Goal: Task Accomplishment & Management: Complete application form

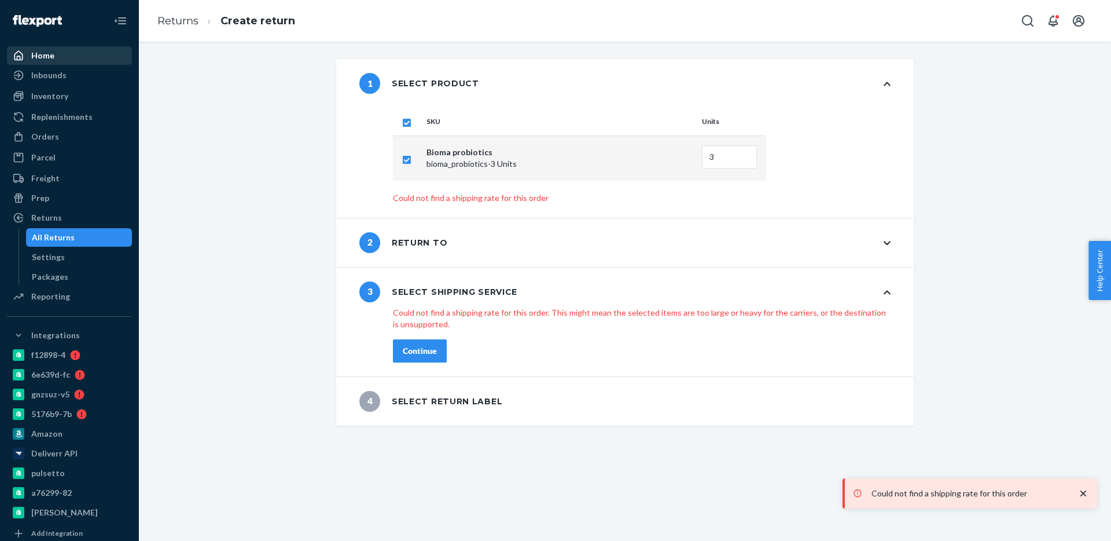
click at [36, 63] on div "Home" at bounding box center [69, 55] width 123 height 16
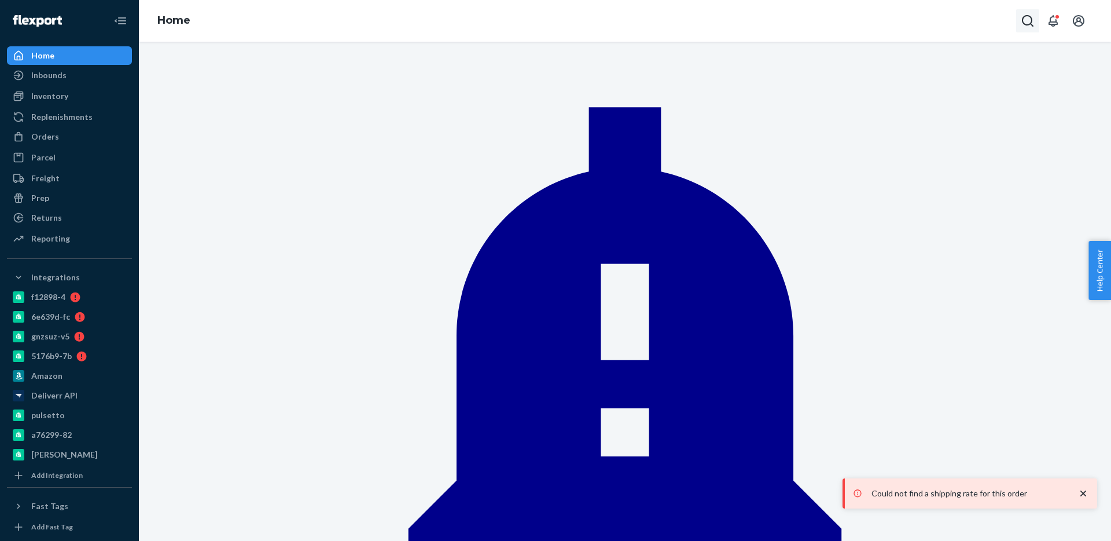
click at [1022, 25] on icon "Open Search Box" at bounding box center [1028, 21] width 14 height 14
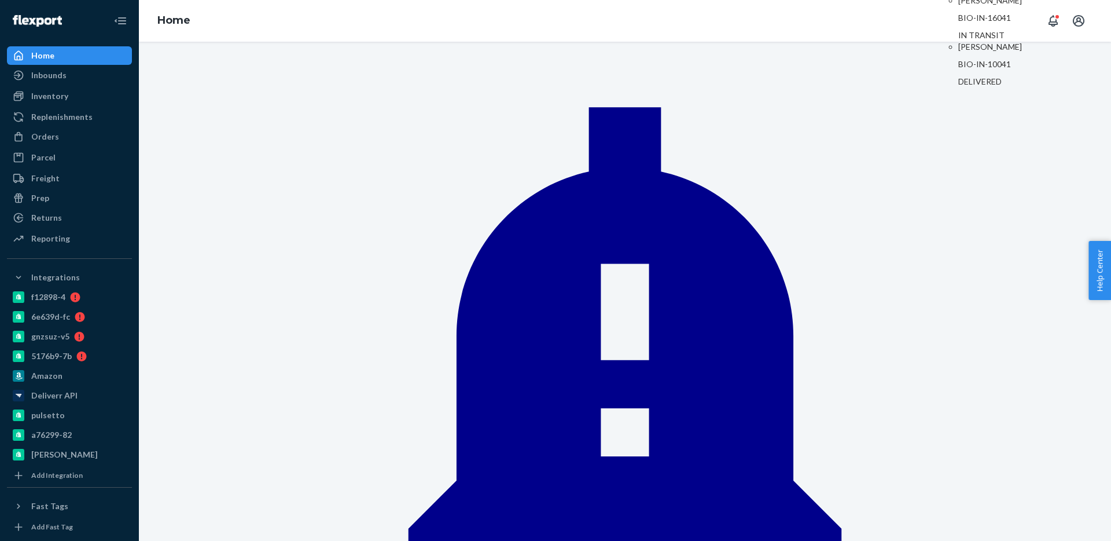
type input "BIO-IN-16041"
click at [958, 24] on p "BIO-IN-16041" at bounding box center [998, 18] width 81 height 12
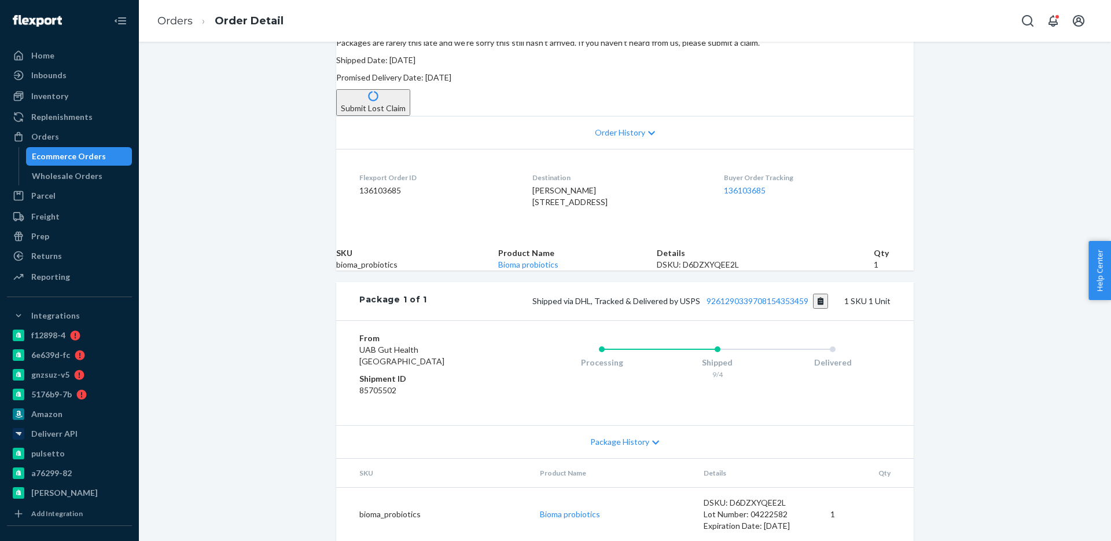
scroll to position [170, 0]
click at [759, 306] on link "9261290339708154353459" at bounding box center [758, 301] width 102 height 10
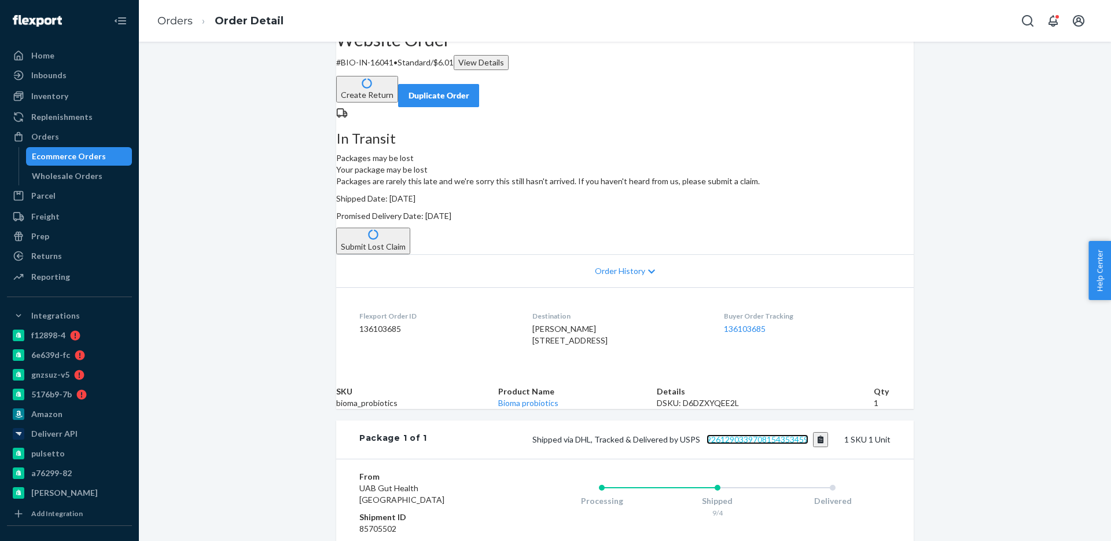
scroll to position [58, 0]
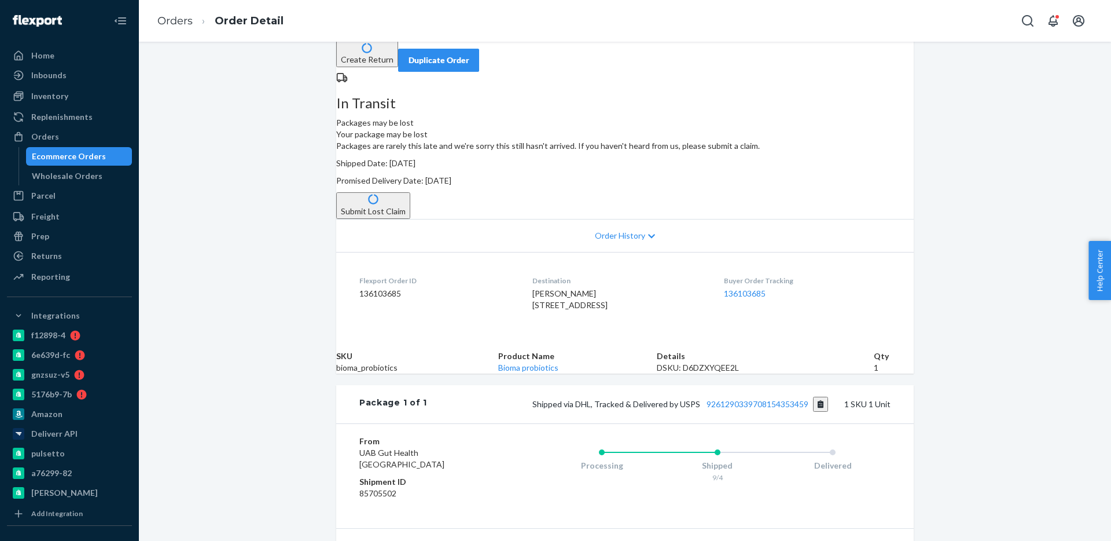
click at [410, 217] on button "Submit Lost Claim" at bounding box center [373, 205] width 74 height 27
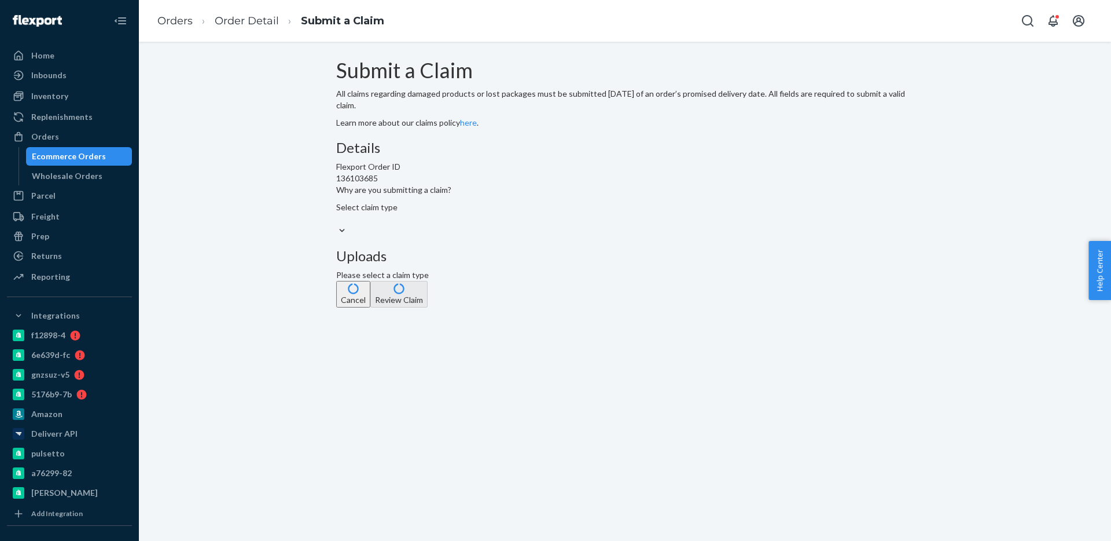
click at [459, 225] on div "Select claim type" at bounding box center [625, 212] width 578 height 23
click at [337, 225] on input "Why are you submitting a claim? Select claim type" at bounding box center [336, 219] width 1 height 12
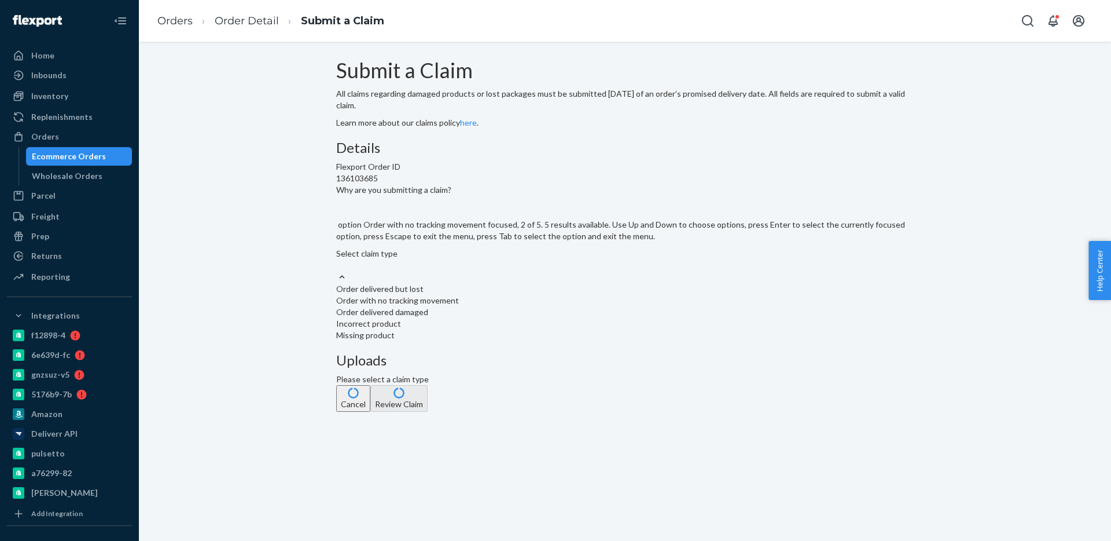
click at [516, 306] on div "Order with no tracking movement" at bounding box center [625, 301] width 578 height 12
click at [337, 271] on input "Why are you submitting a claim? option Order with no tracking movement focused,…" at bounding box center [336, 265] width 1 height 12
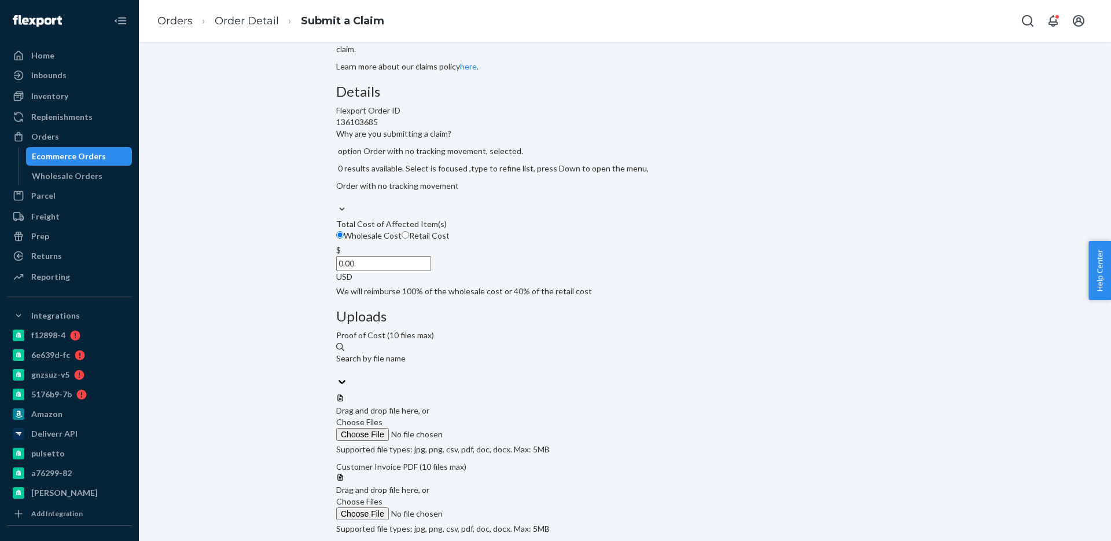
scroll to position [60, 0]
click at [383, 492] on span "Choose Files" at bounding box center [359, 497] width 46 height 10
click at [494, 503] on input "Choose Files" at bounding box center [414, 509] width 157 height 13
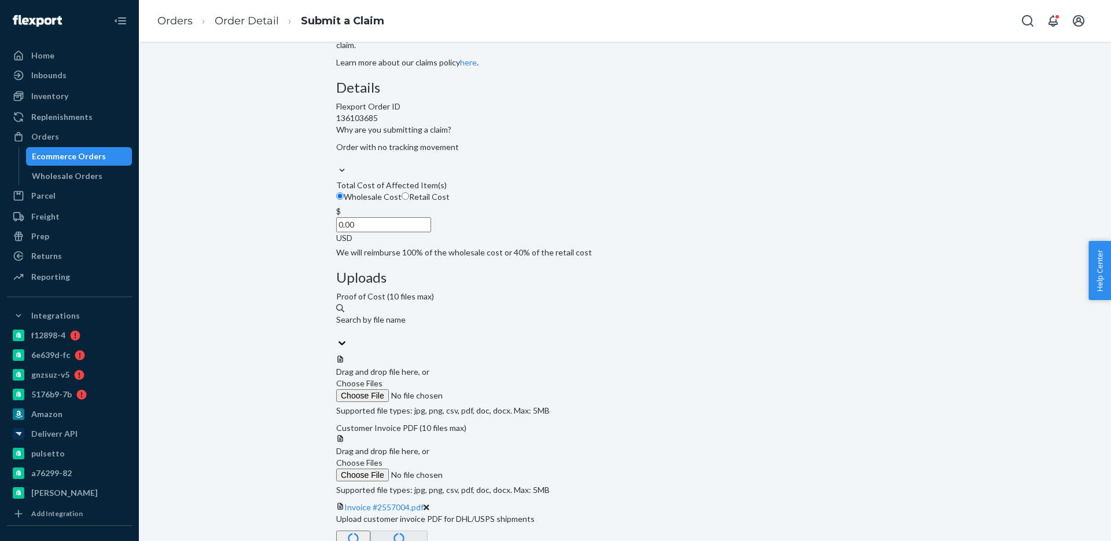
click at [383, 378] on span "Choose Files" at bounding box center [359, 383] width 46 height 10
click at [494, 389] on input "Choose Files" at bounding box center [414, 395] width 157 height 13
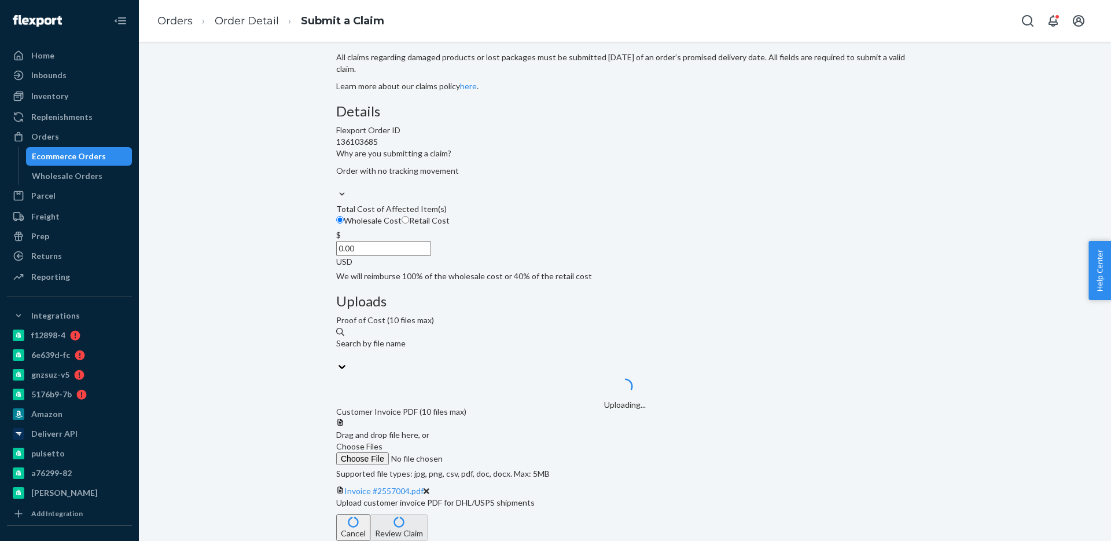
click at [431, 256] on input "0.00" at bounding box center [383, 248] width 95 height 15
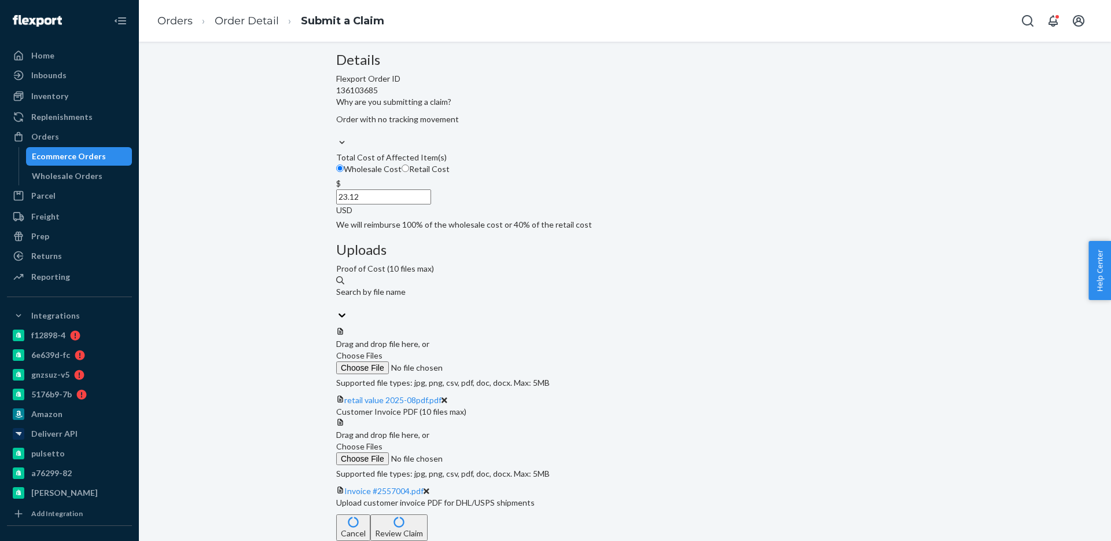
scroll to position [150, 0]
type input "23.12"
click at [428, 519] on button "Review Claim" at bounding box center [398, 527] width 57 height 27
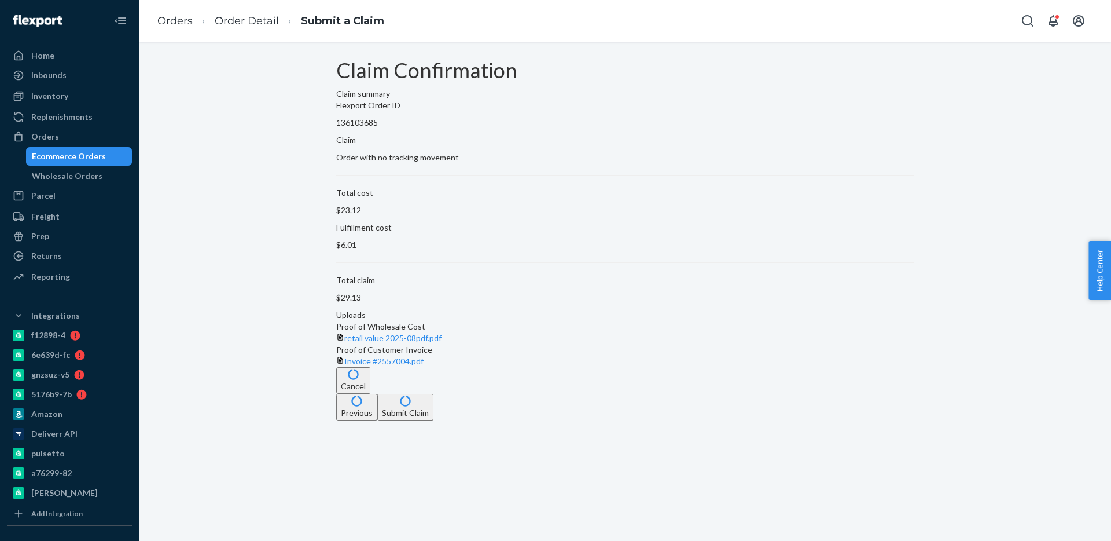
click at [433, 417] on button "Submit Claim" at bounding box center [405, 407] width 56 height 27
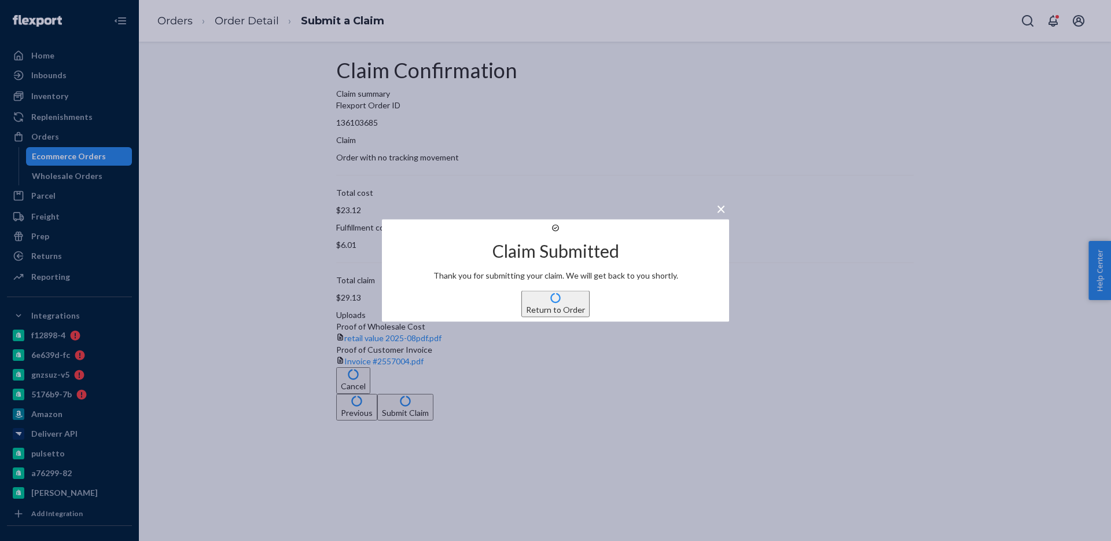
click at [556, 317] on button "Return to Order" at bounding box center [555, 304] width 68 height 27
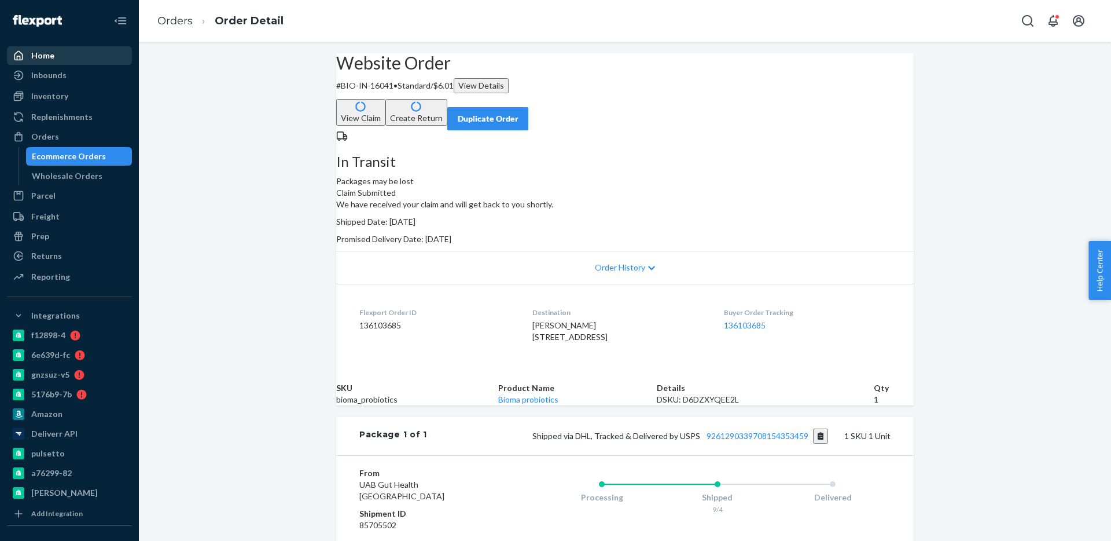
drag, startPoint x: 48, startPoint y: 49, endPoint x: 128, endPoint y: 52, distance: 80.5
click at [49, 49] on div "Home" at bounding box center [69, 55] width 123 height 16
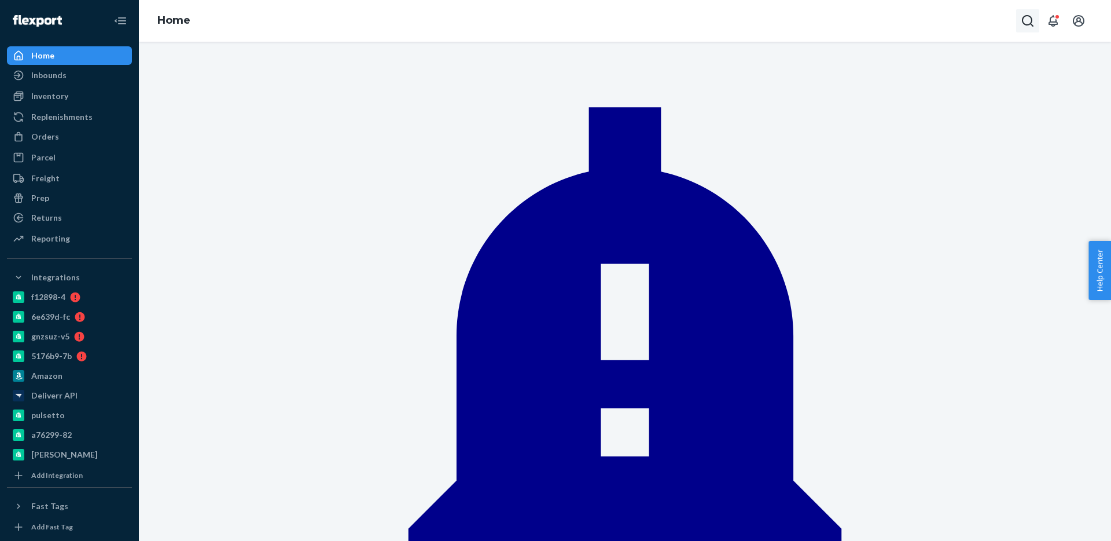
click at [1021, 20] on icon "Open Search Box" at bounding box center [1028, 21] width 14 height 14
type input "2557004"
click at [958, 53] on p "[PERSON_NAME]" at bounding box center [998, 47] width 81 height 12
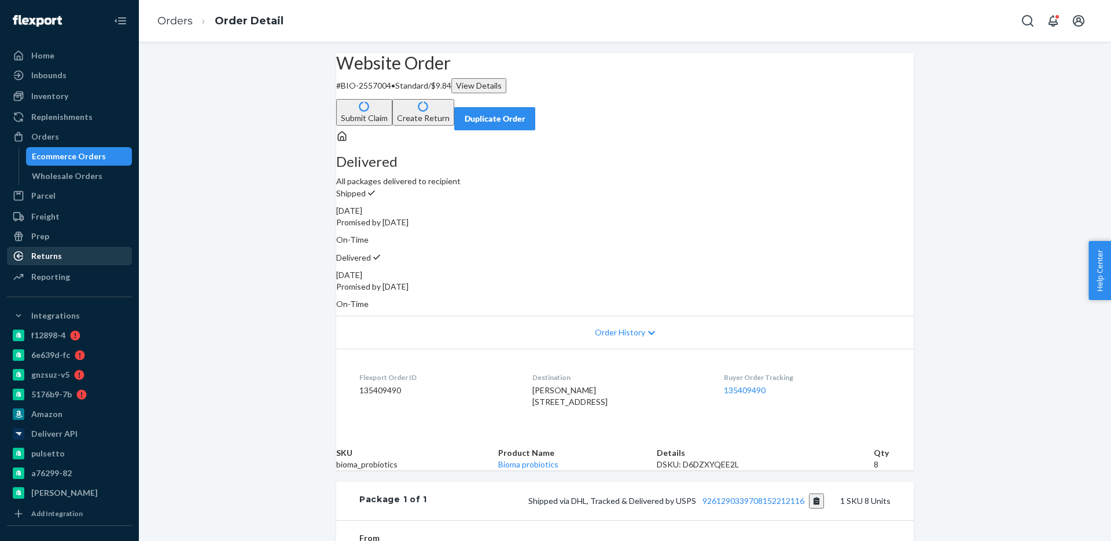
click at [45, 251] on div "Returns" at bounding box center [46, 256] width 31 height 12
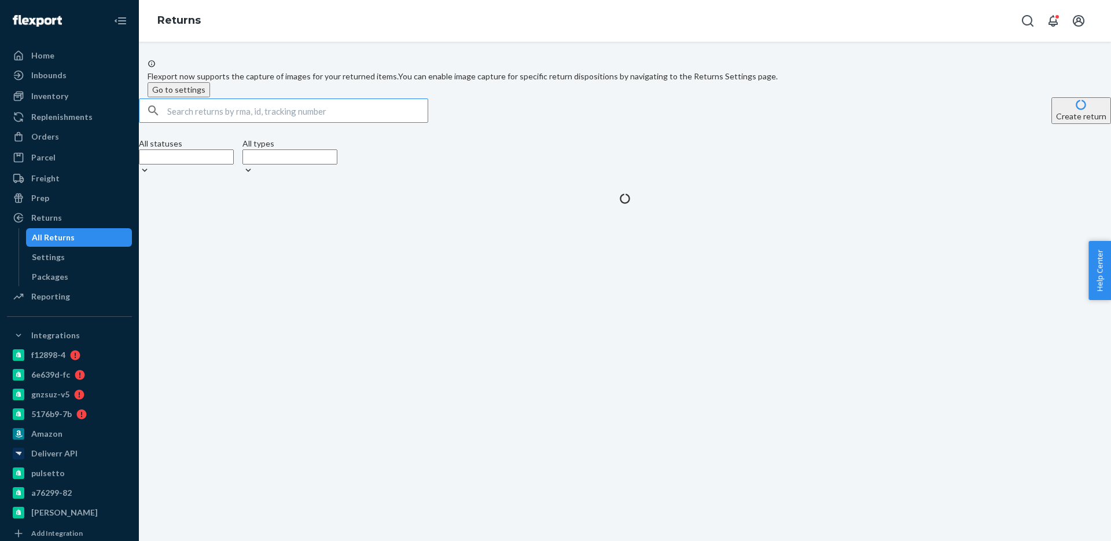
click at [240, 122] on input "text" at bounding box center [297, 110] width 260 height 23
type input "BIO-2627743"
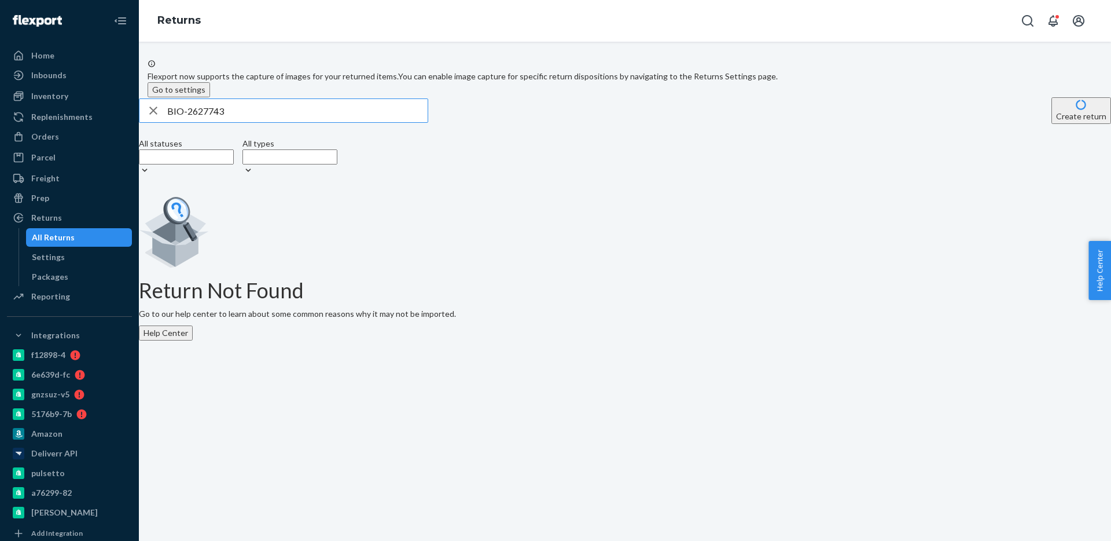
click at [203, 122] on input "BIO-2627743" at bounding box center [297, 110] width 260 height 23
click at [264, 122] on input "BIO-2627743" at bounding box center [297, 110] width 260 height 23
click at [236, 122] on input "BIO-2627743" at bounding box center [297, 110] width 260 height 23
click at [273, 122] on input "BIO-2627743" at bounding box center [297, 110] width 260 height 23
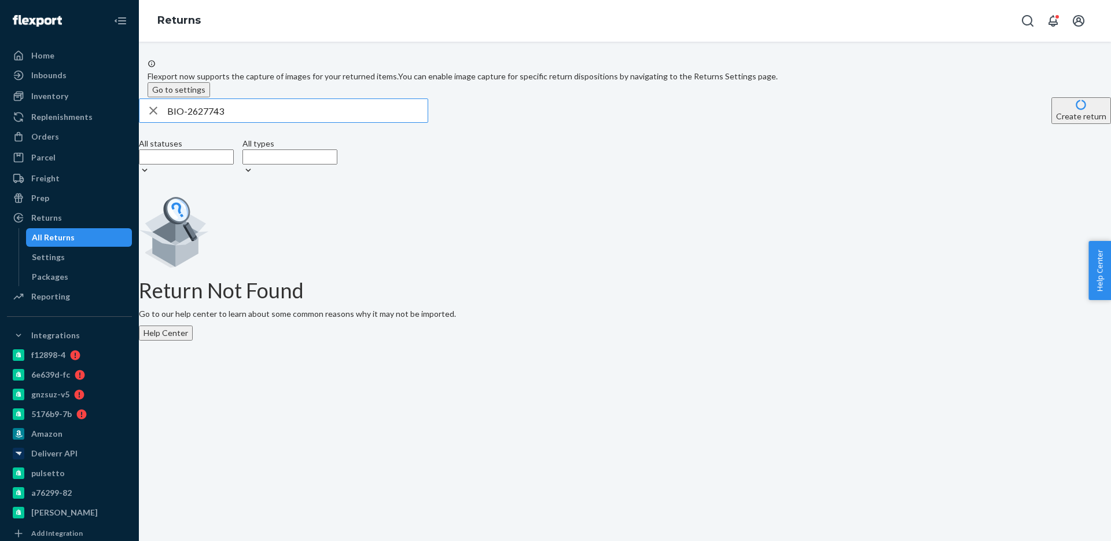
click at [273, 122] on input "BIO-2627743" at bounding box center [297, 110] width 260 height 23
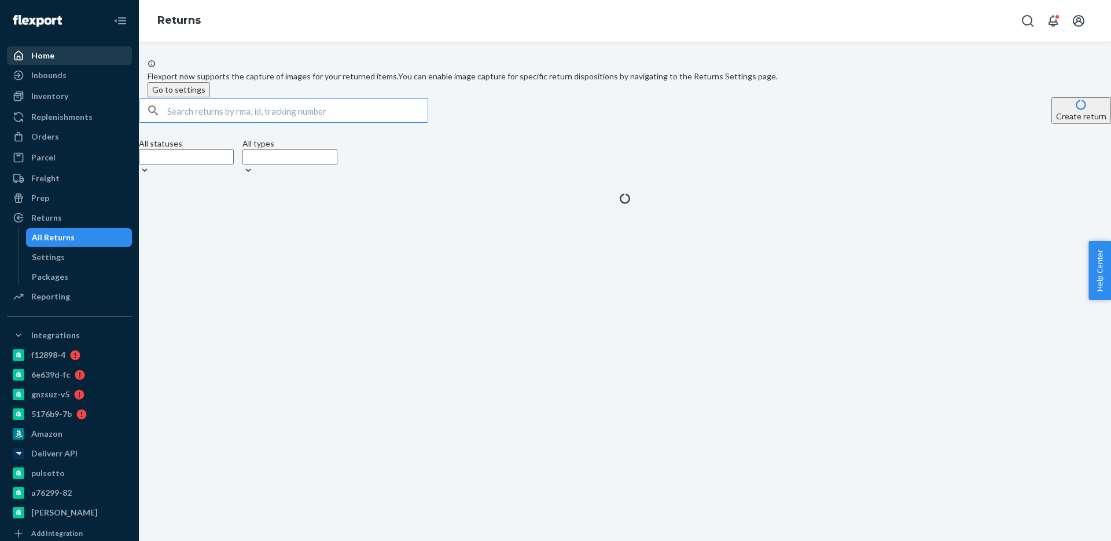
click at [40, 55] on div "Home" at bounding box center [42, 56] width 23 height 12
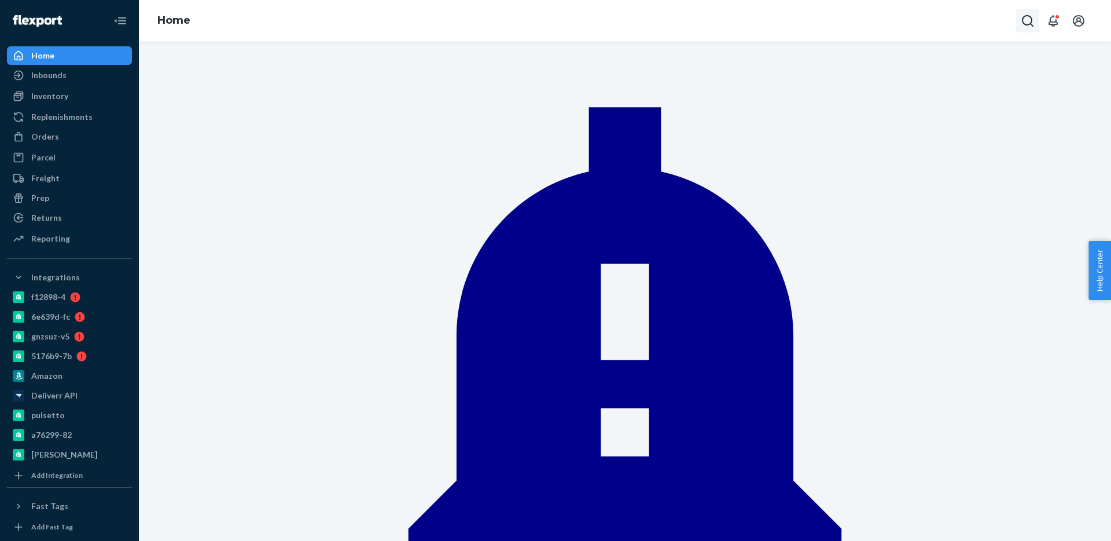
click at [1023, 19] on icon "Open Search Box" at bounding box center [1028, 21] width 14 height 14
paste input "38425"
type input "BIO-2638425"
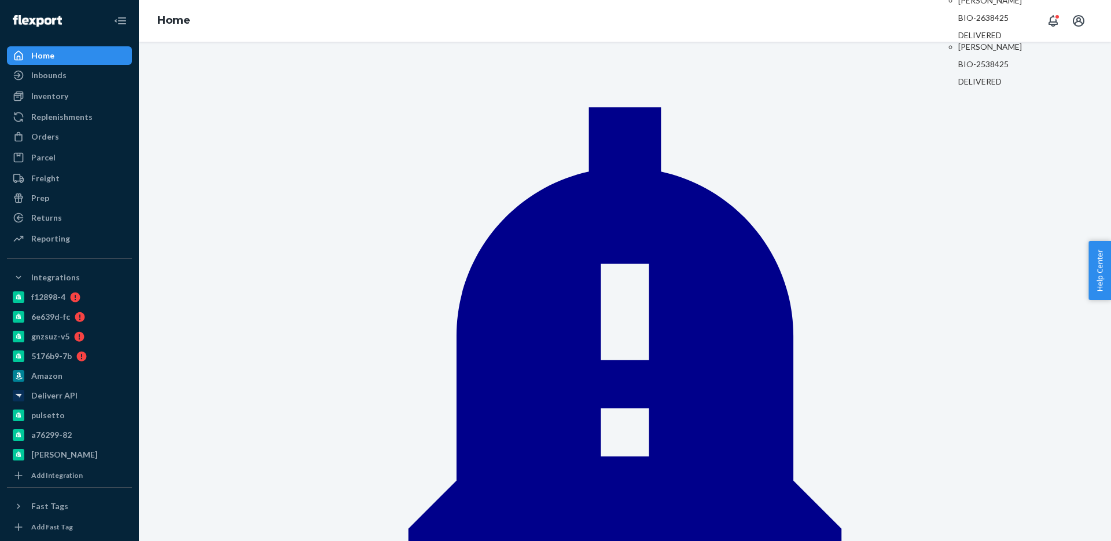
click at [958, 41] on li "[PERSON_NAME] BIO-2638425 DELIVERED" at bounding box center [998, 18] width 81 height 46
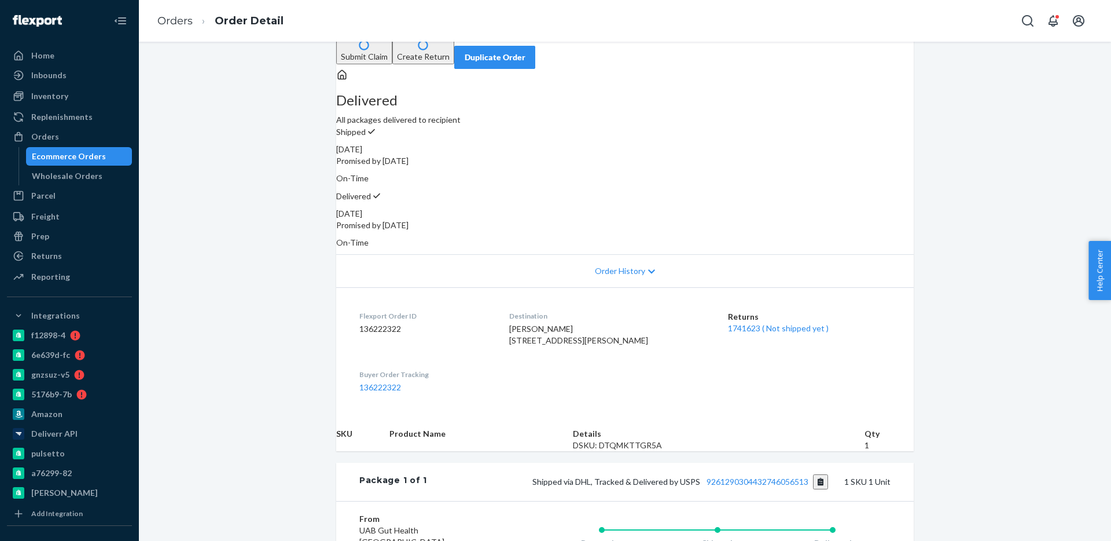
scroll to position [70, 0]
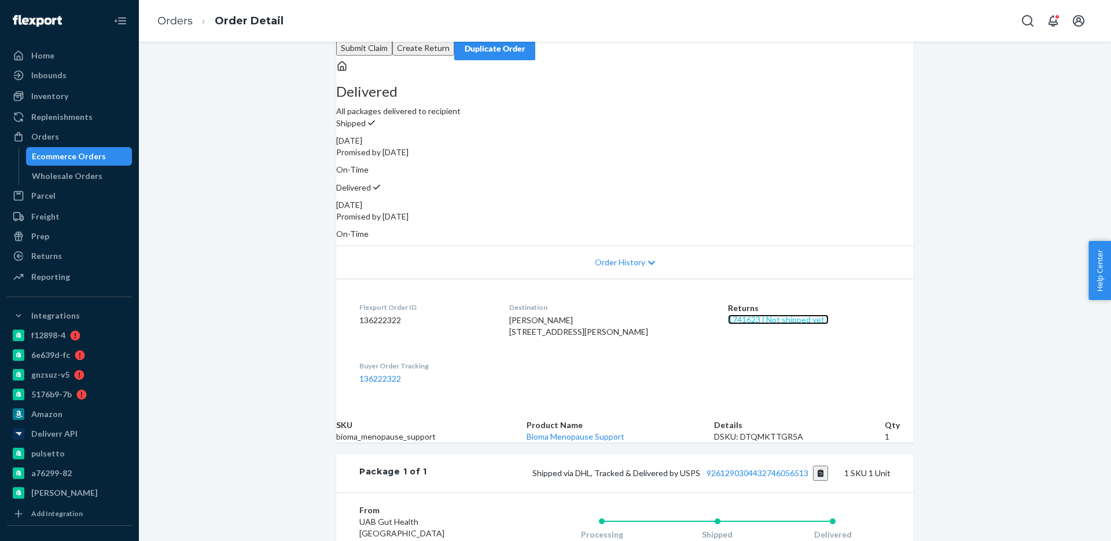
click at [774, 314] on link "1741623 ( Not shipped yet )" at bounding box center [778, 319] width 101 height 10
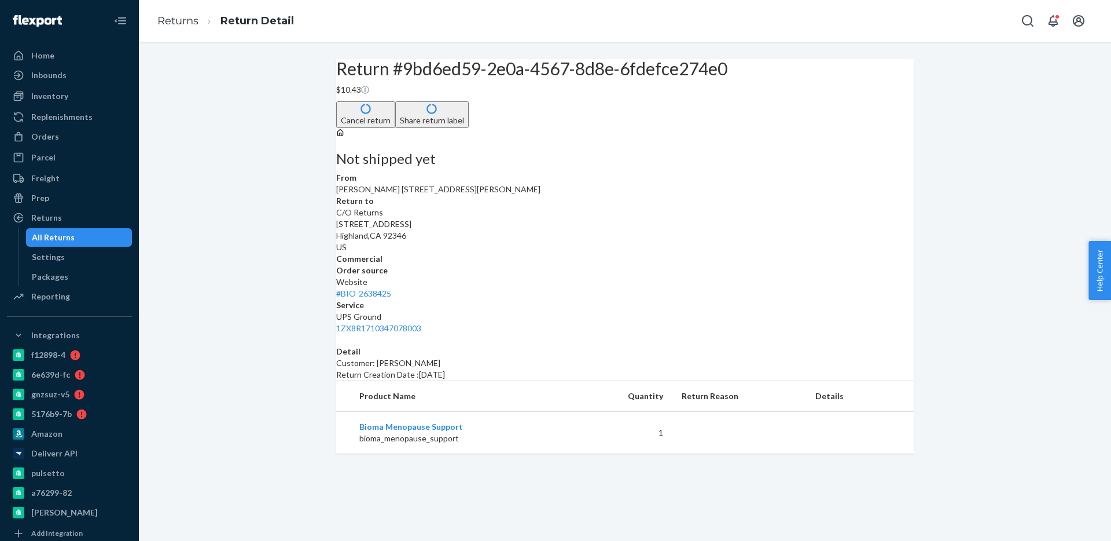
scroll to position [8, 0]
click at [421, 323] on link "1ZX8R1710347078003" at bounding box center [378, 328] width 85 height 10
click at [79, 56] on div "Home" at bounding box center [69, 55] width 123 height 16
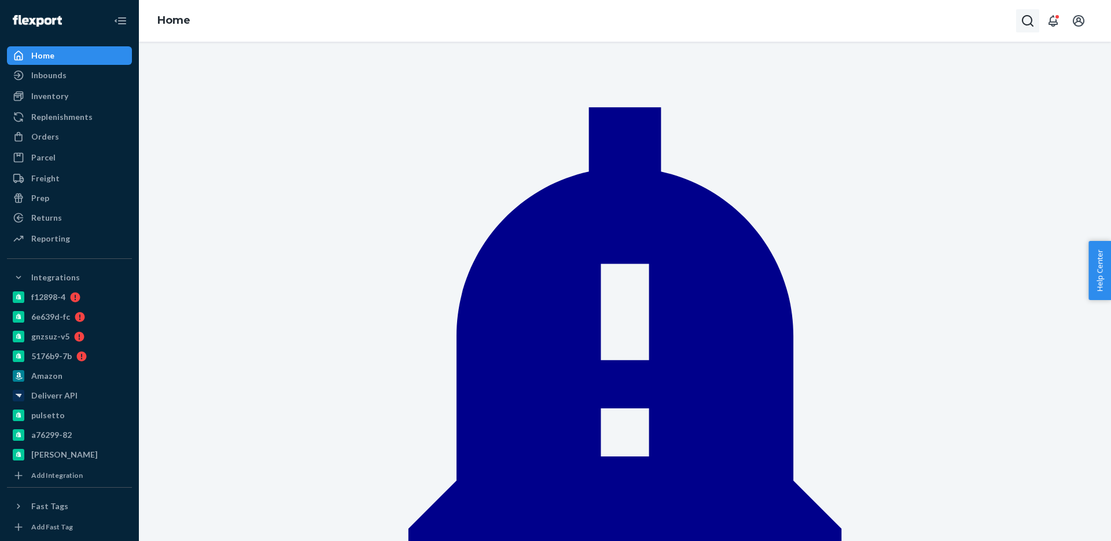
click at [1021, 20] on icon "Open Search Box" at bounding box center [1028, 21] width 14 height 14
type input "BIO-2541983"
click at [958, 6] on p "[PERSON_NAME]" at bounding box center [998, 1] width 81 height 12
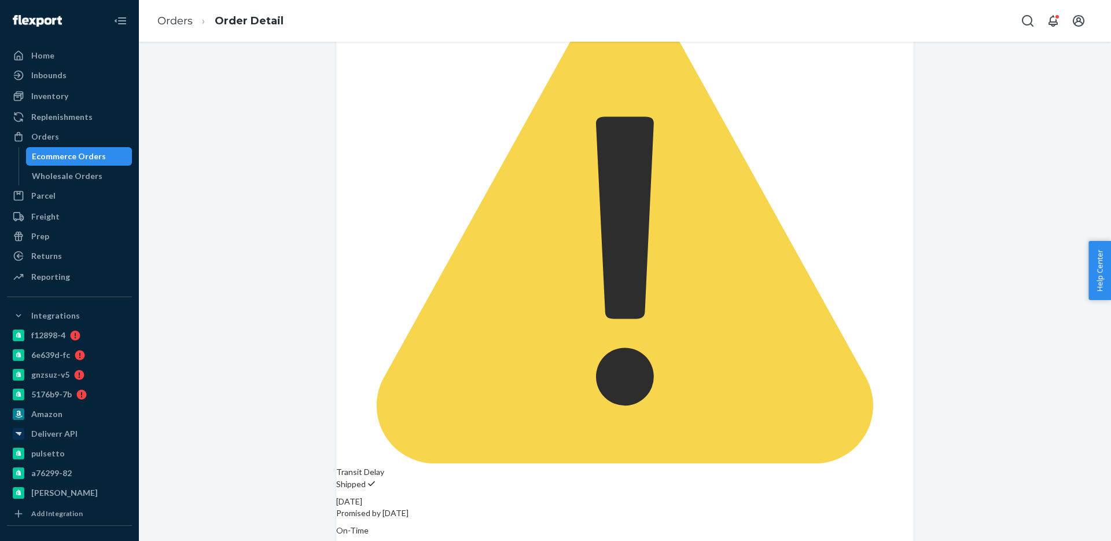
scroll to position [250, 0]
